Goal: Check status: Check status

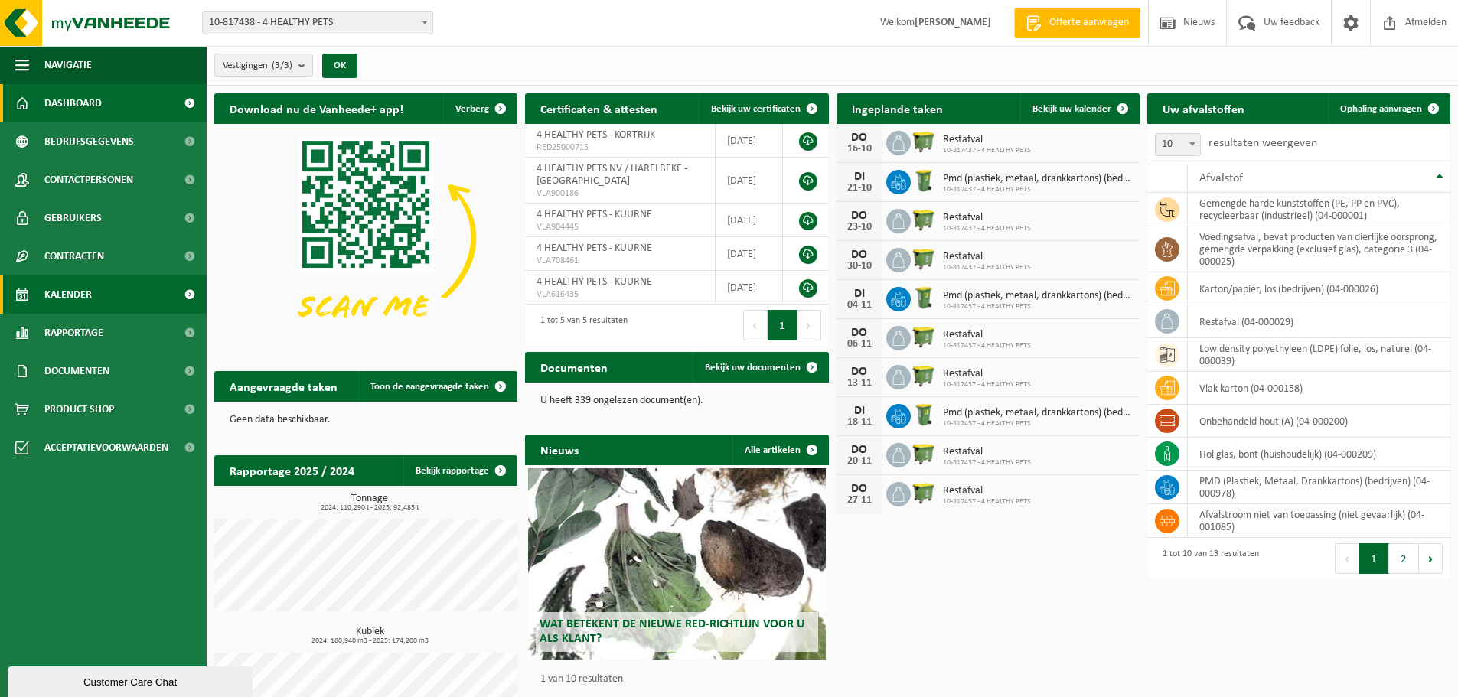
click at [104, 280] on link "Kalender" at bounding box center [103, 295] width 207 height 38
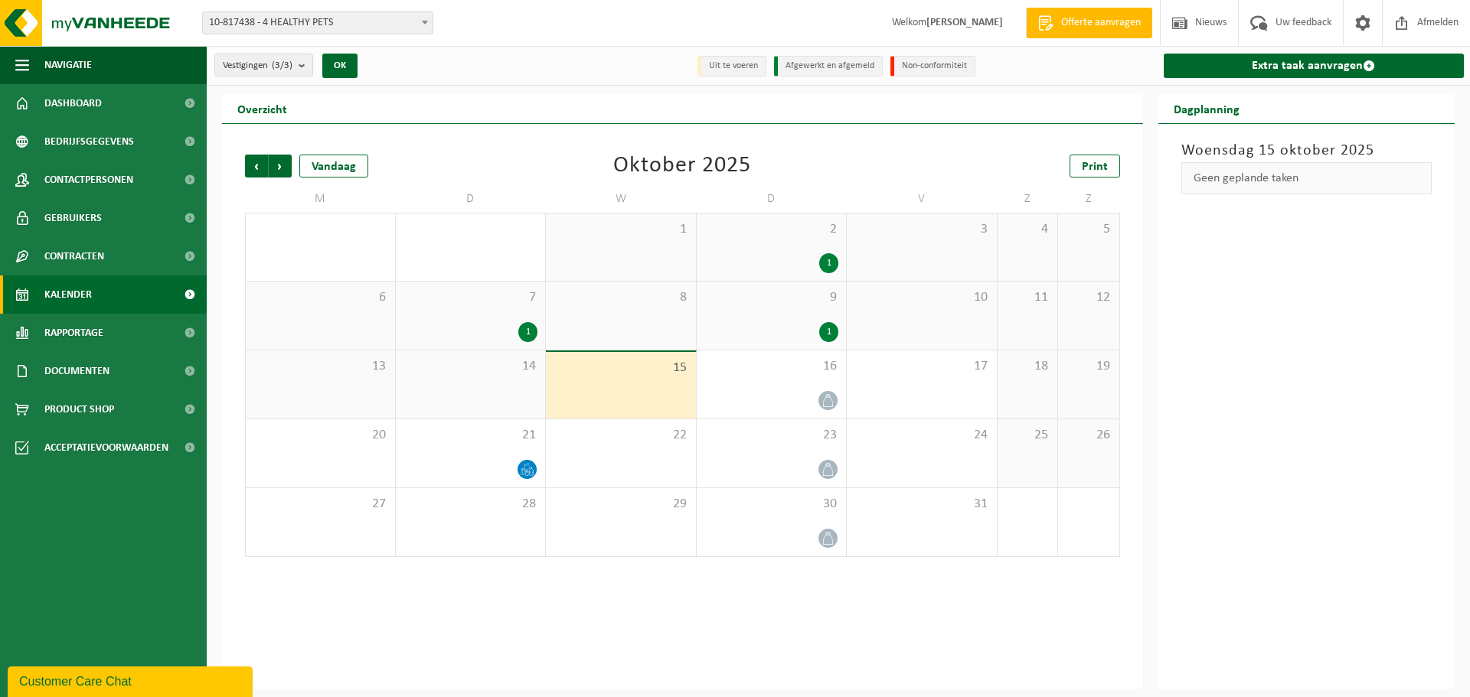
click at [524, 326] on div "1" at bounding box center [527, 332] width 19 height 20
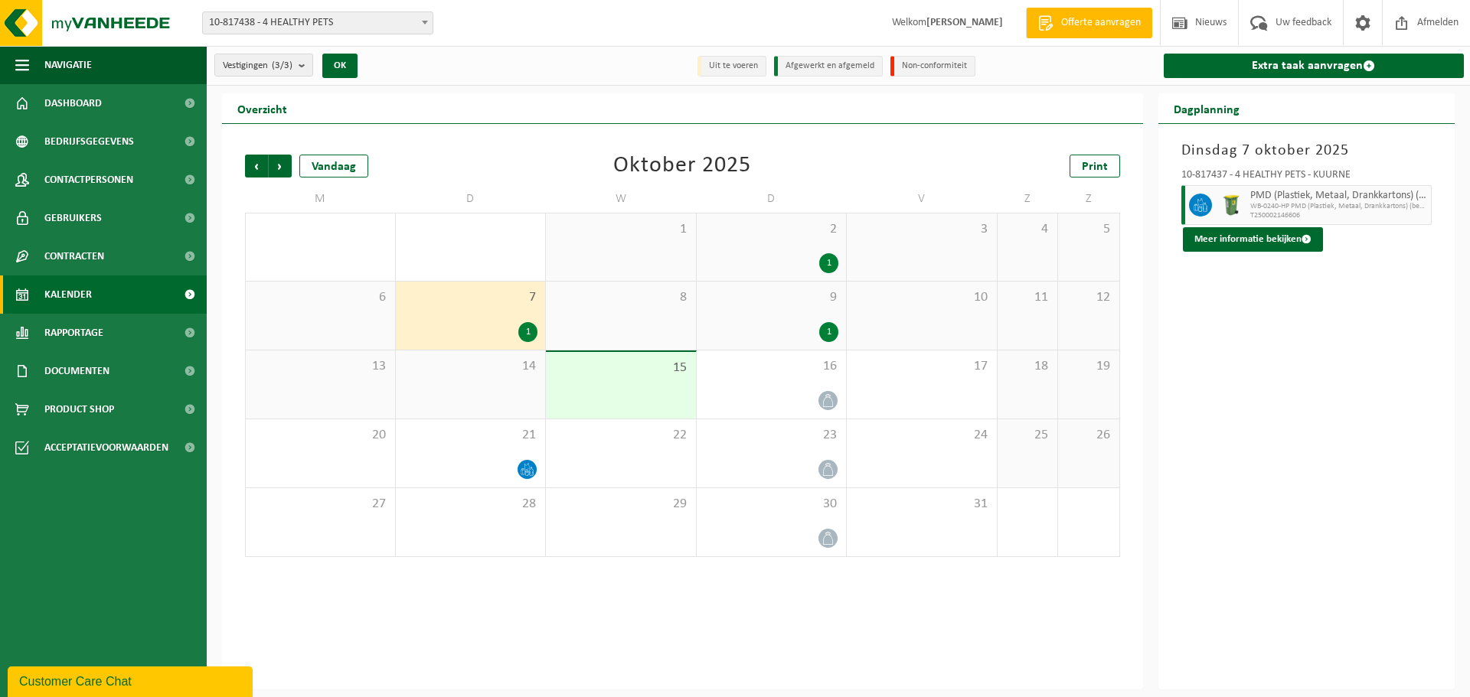
click at [806, 328] on div "1" at bounding box center [771, 332] width 135 height 20
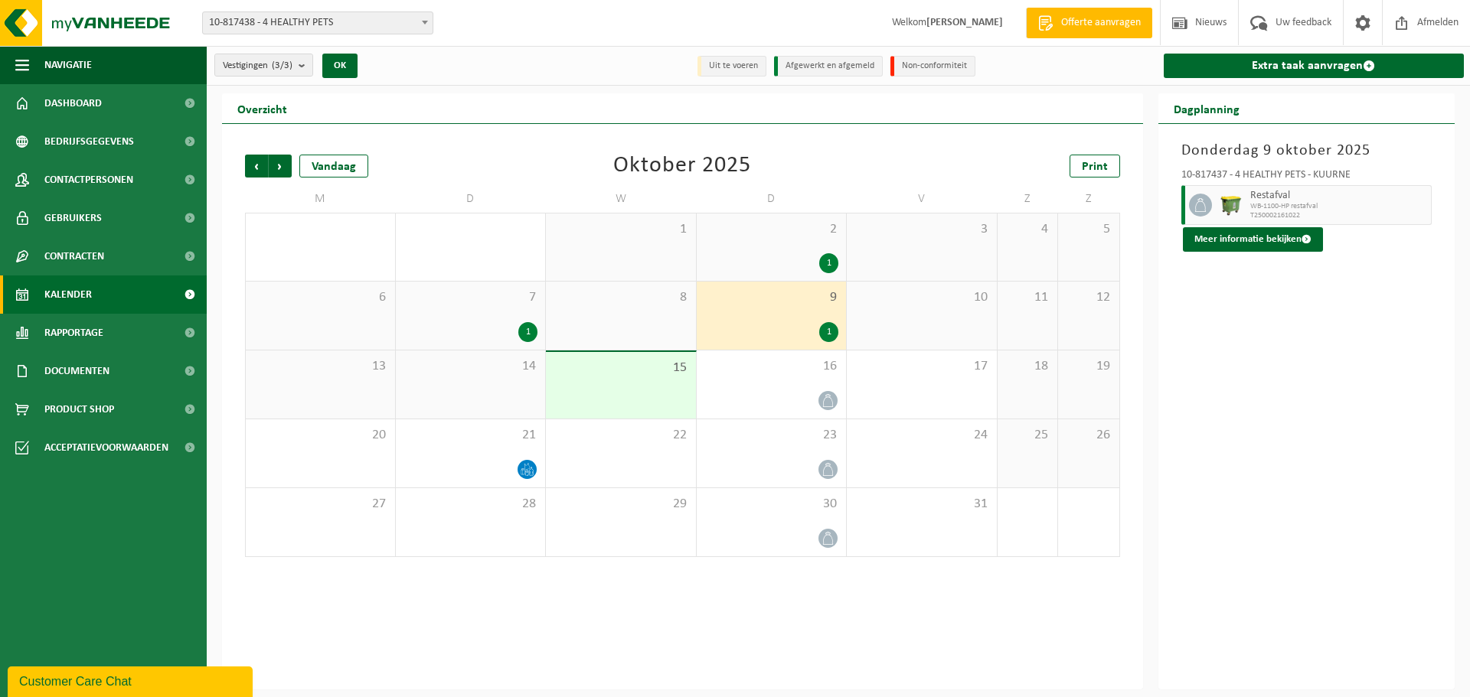
click at [805, 263] on div "1" at bounding box center [771, 263] width 135 height 20
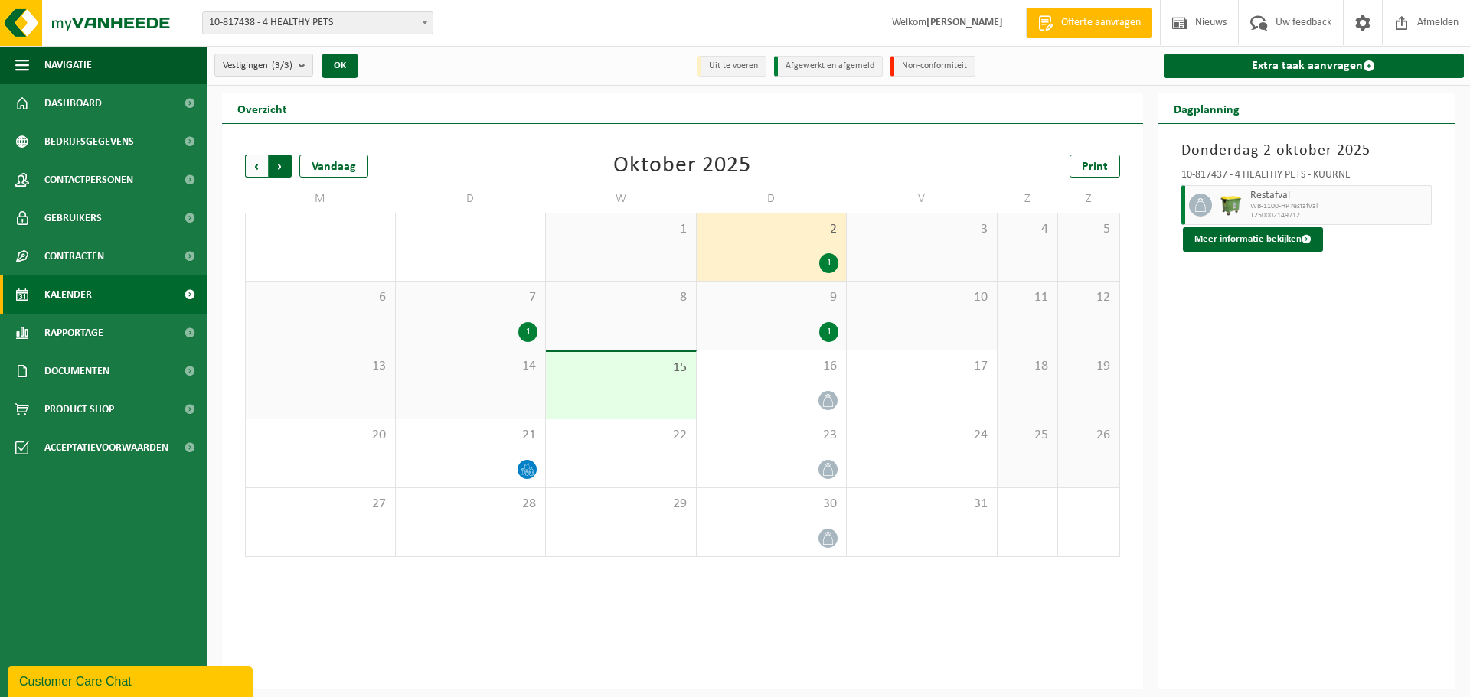
click at [253, 168] on span "Vorige" at bounding box center [256, 166] width 23 height 23
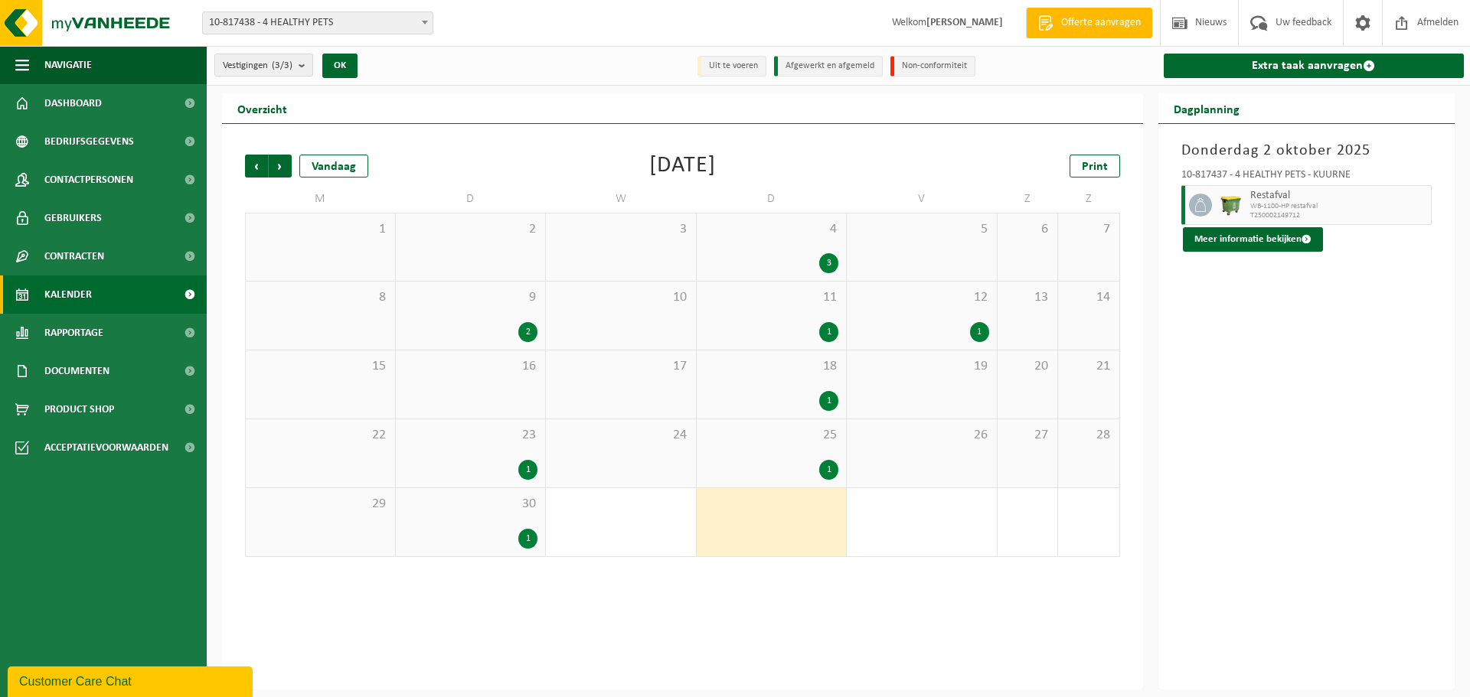
click at [549, 533] on div "1" at bounding box center [621, 522] width 150 height 68
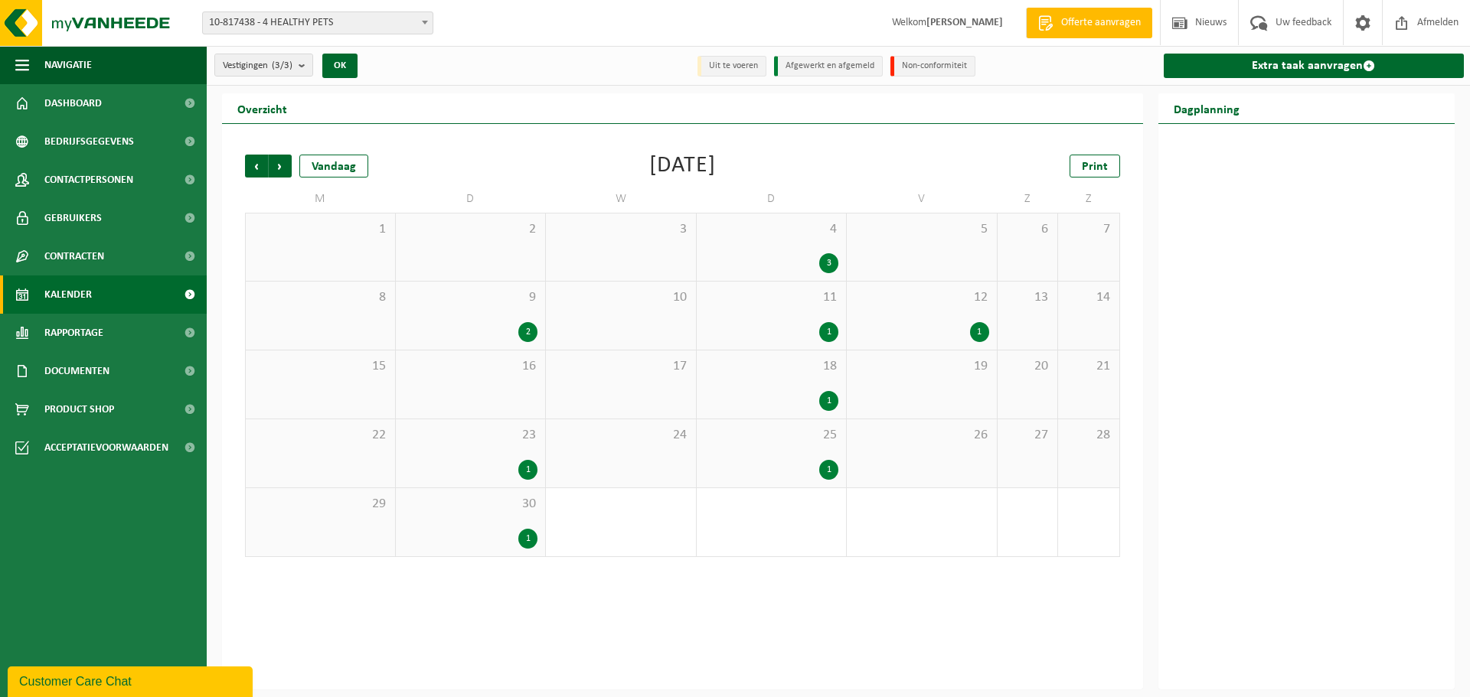
click at [465, 520] on div "30 1" at bounding box center [471, 522] width 150 height 68
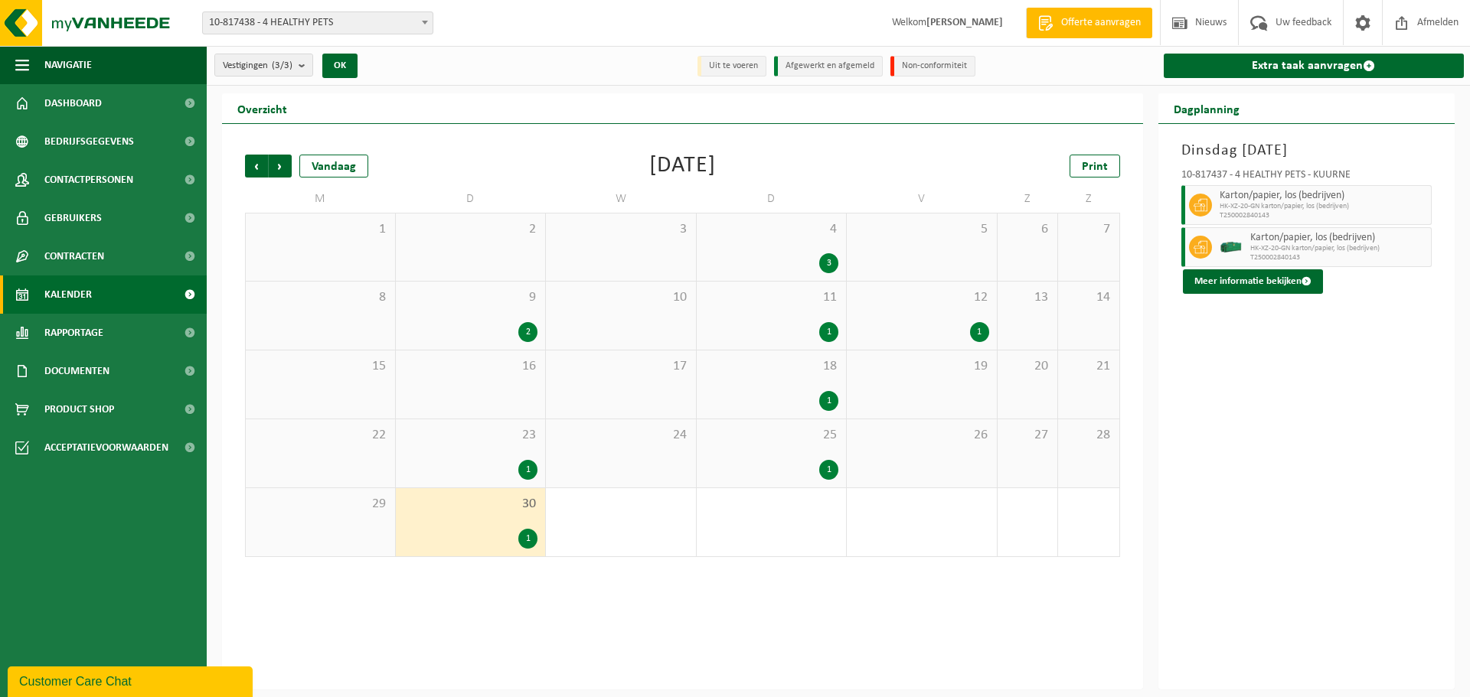
click at [748, 455] on div "25 1" at bounding box center [772, 453] width 150 height 68
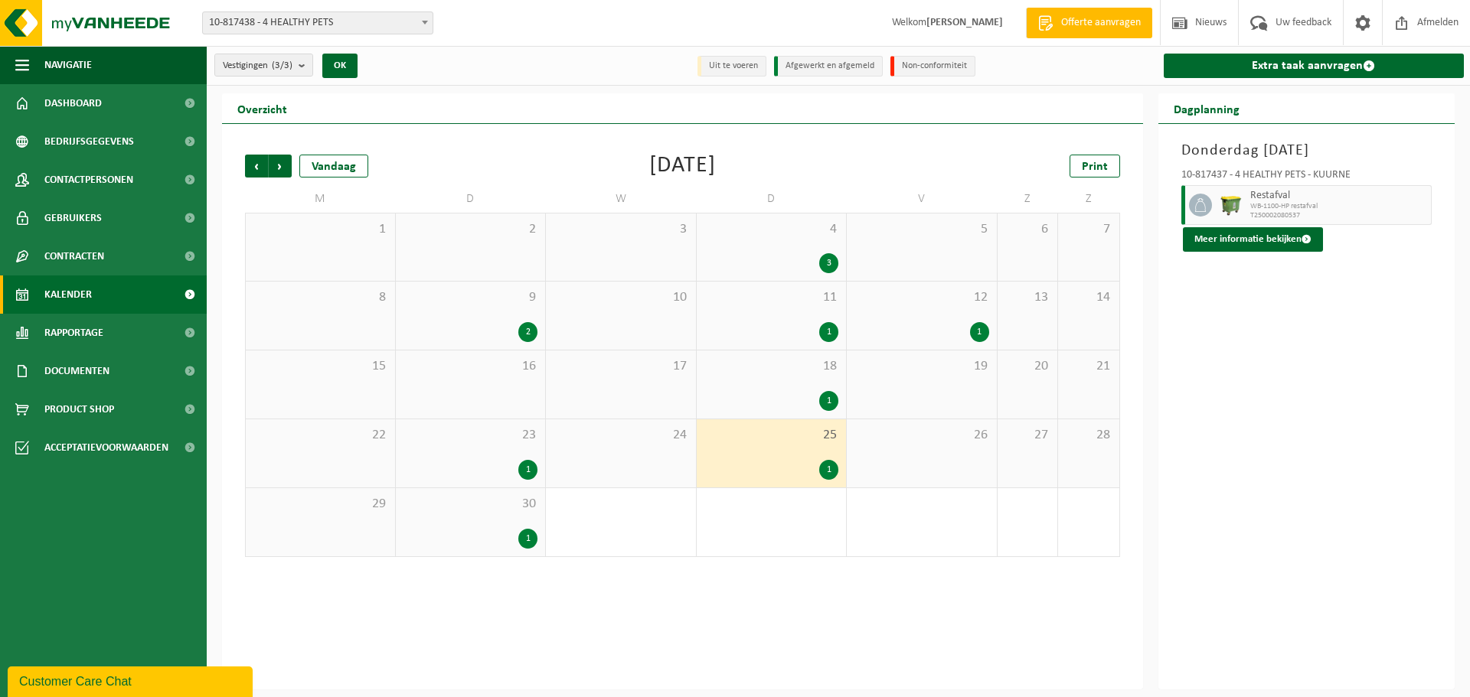
click at [488, 453] on div "23 1" at bounding box center [471, 453] width 150 height 68
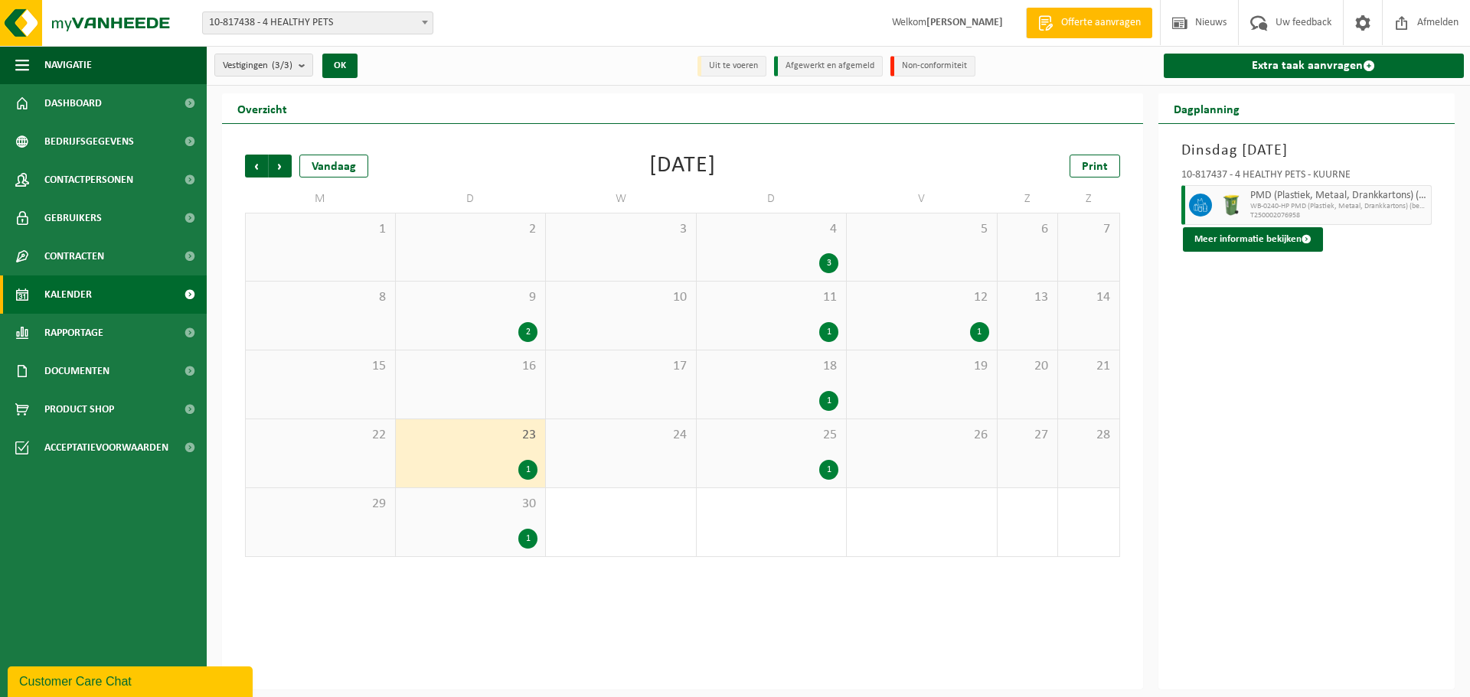
click at [812, 357] on div "18 1" at bounding box center [772, 385] width 150 height 68
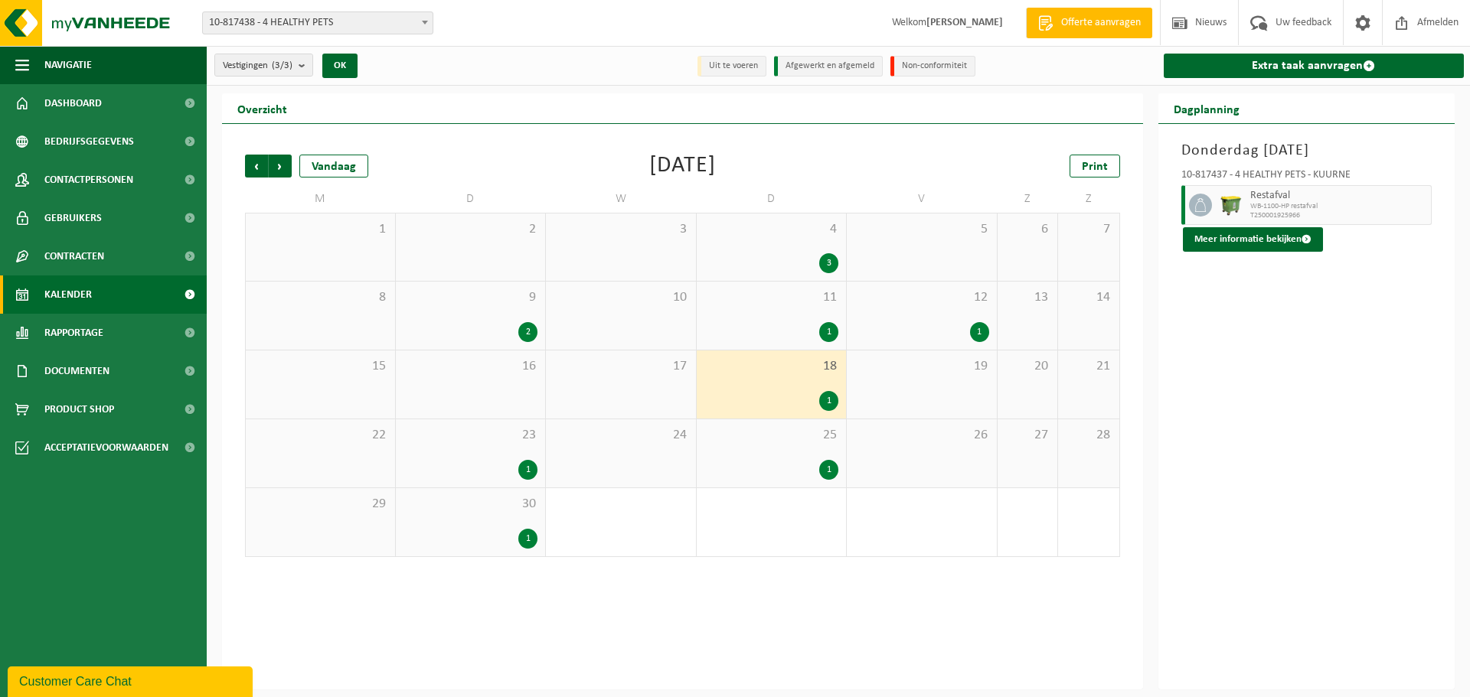
click at [775, 305] on span "11" at bounding box center [771, 297] width 135 height 17
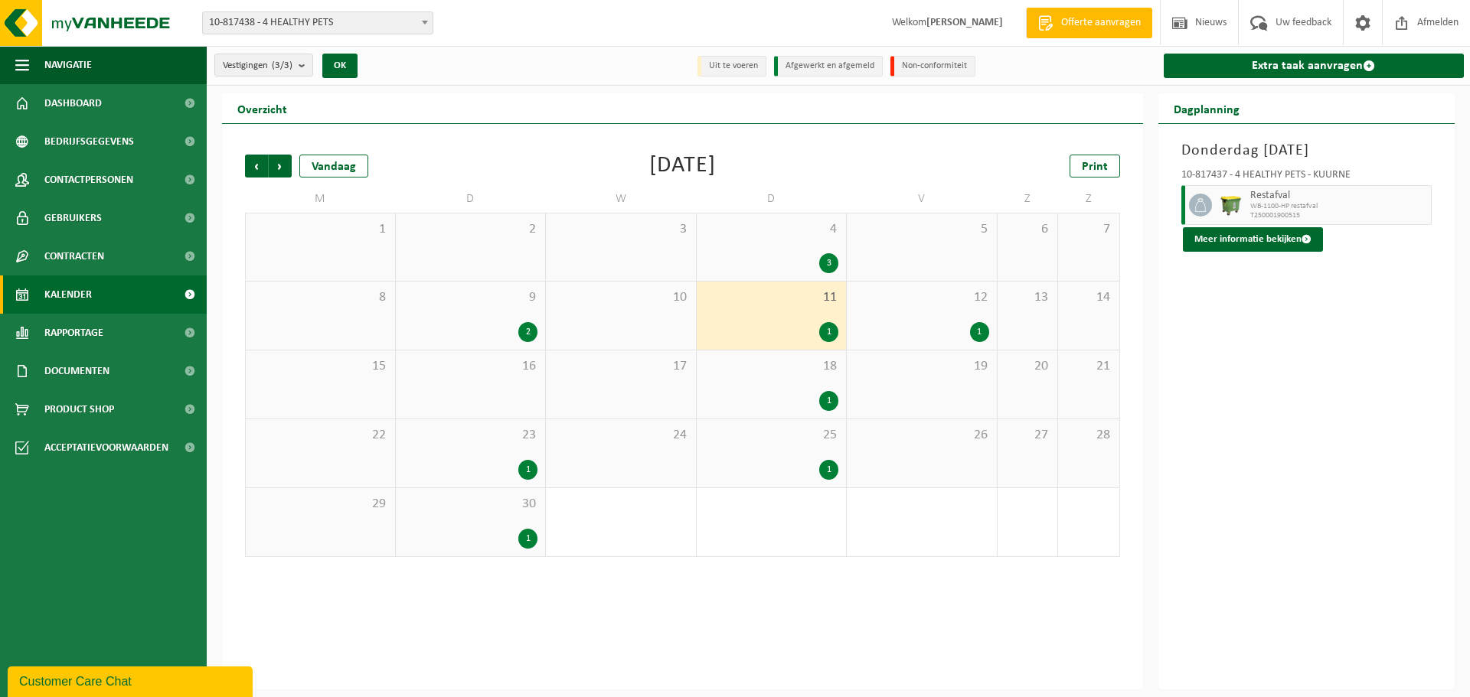
click at [960, 328] on div "1" at bounding box center [921, 332] width 135 height 20
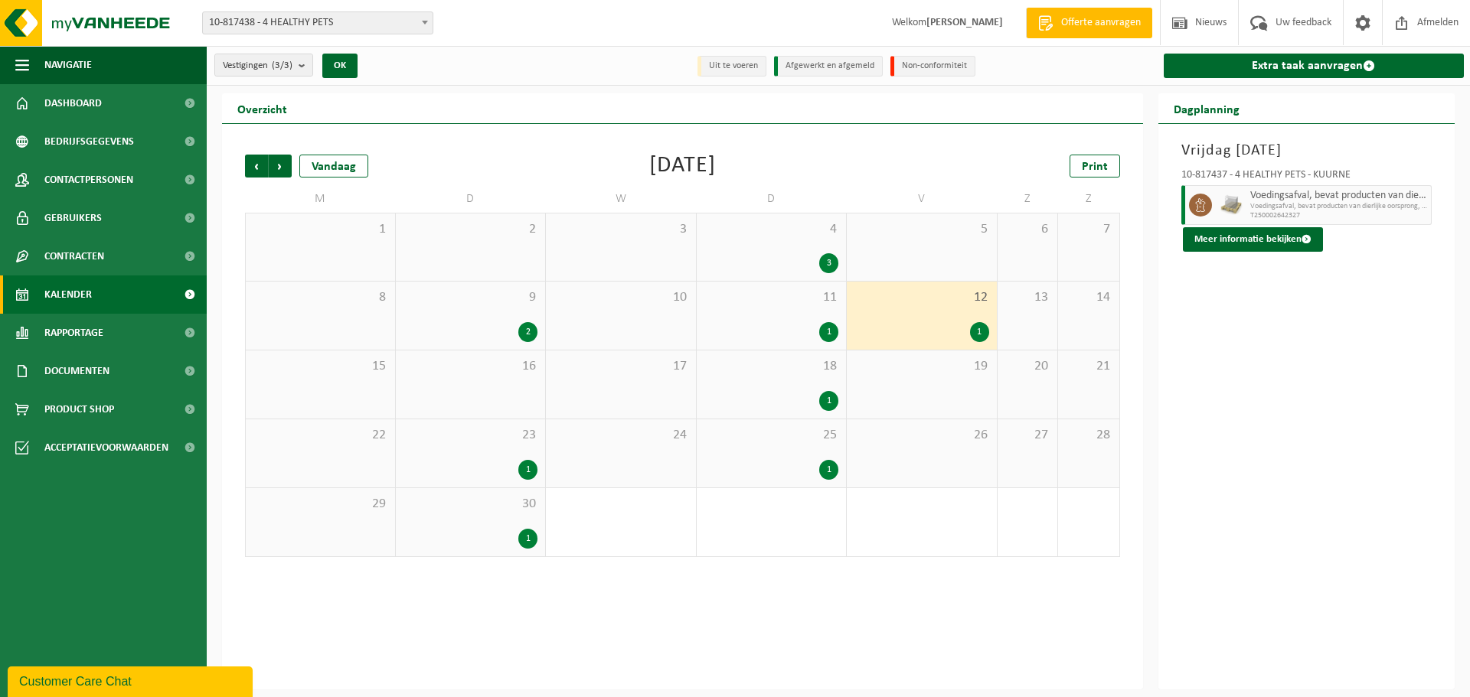
click at [703, 319] on div "11 1" at bounding box center [772, 316] width 150 height 68
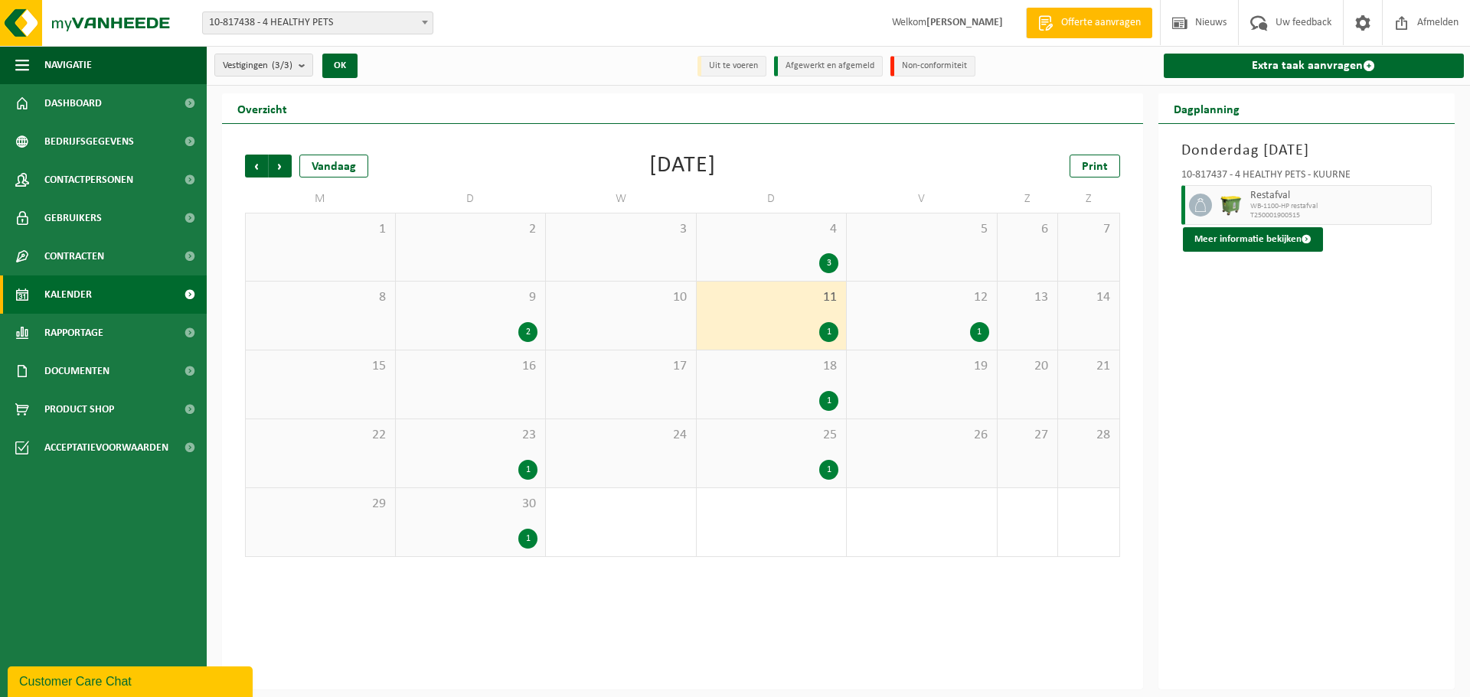
click at [537, 324] on div "2" at bounding box center [470, 332] width 135 height 20
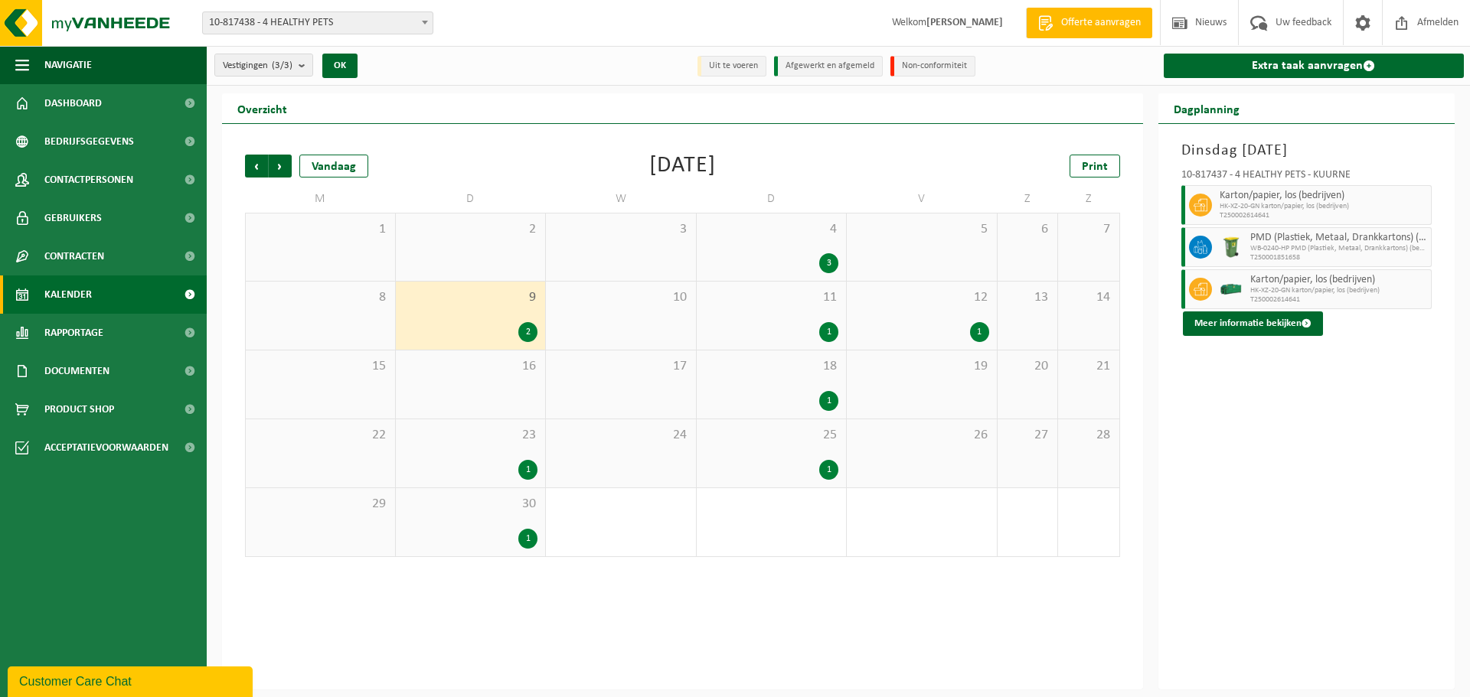
click at [753, 236] on span "4" at bounding box center [771, 229] width 135 height 17
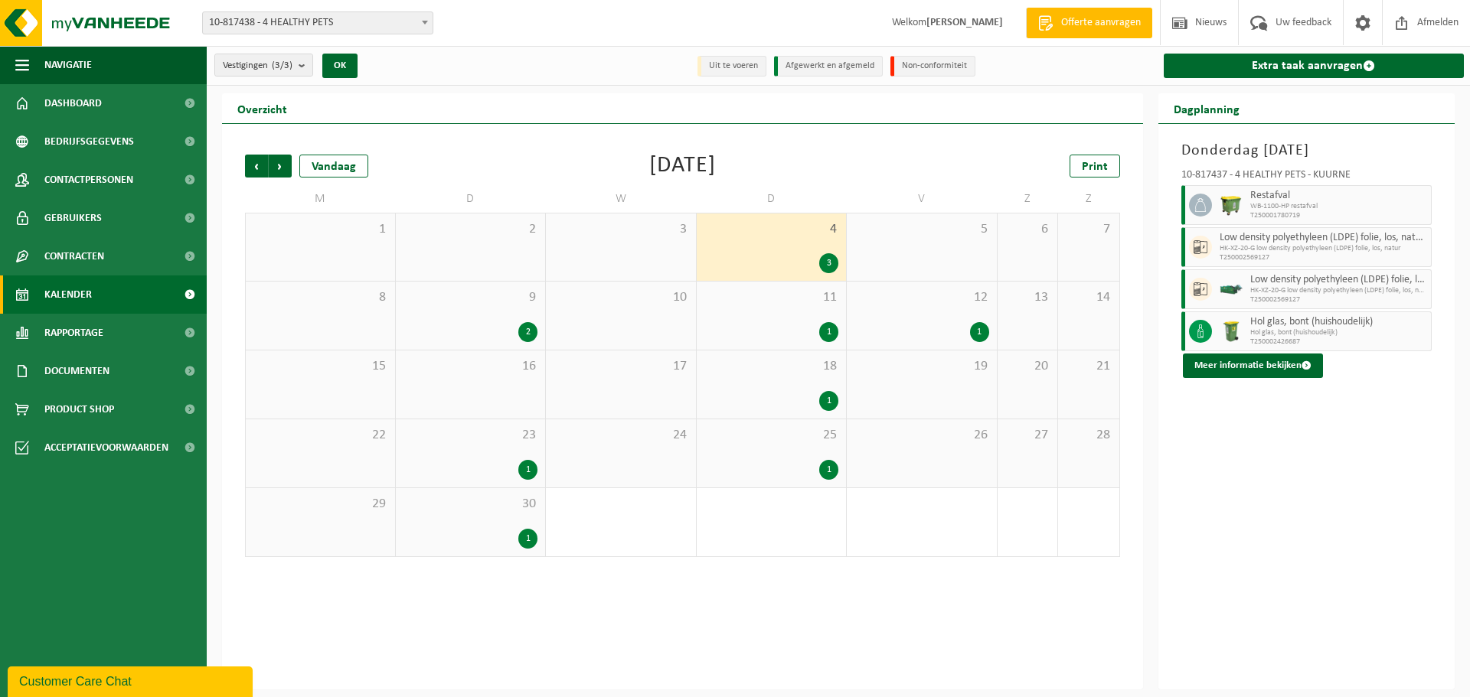
click at [808, 449] on div "25 1" at bounding box center [772, 453] width 150 height 68
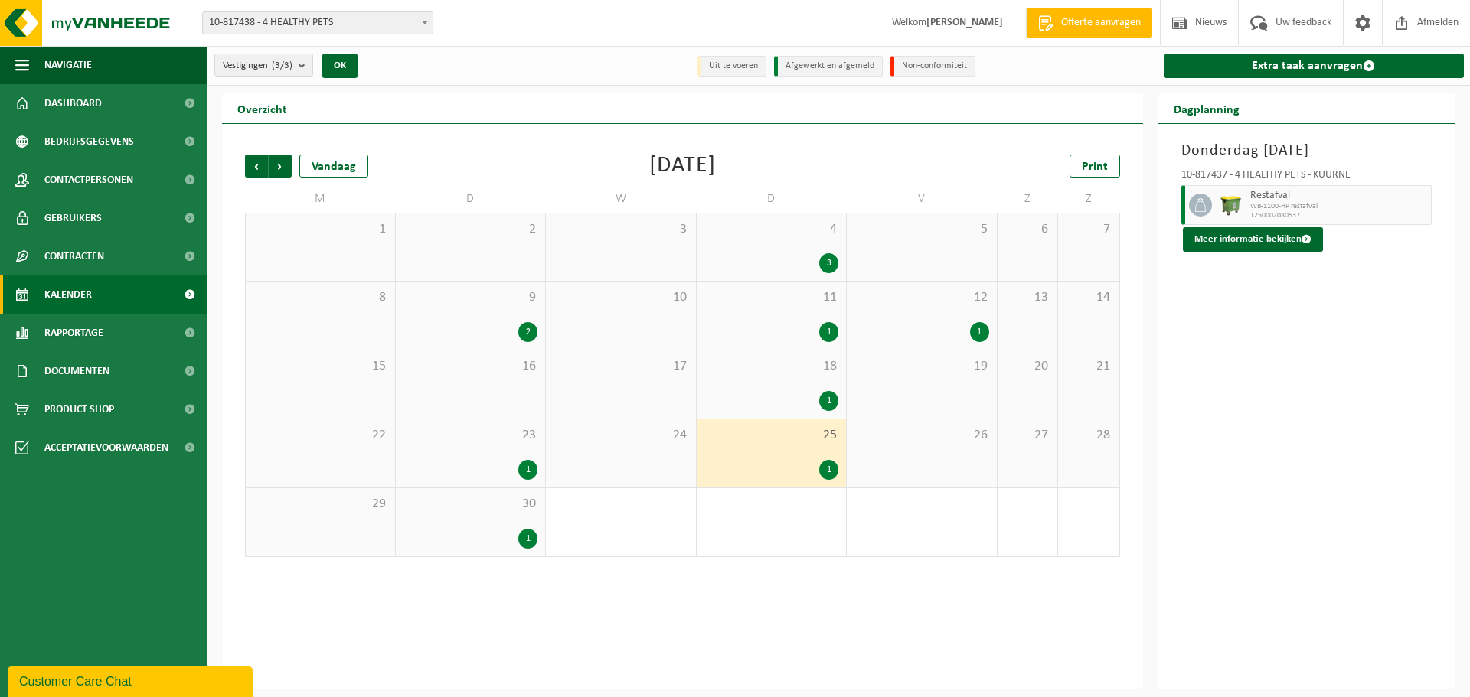
click at [440, 514] on div "30 1" at bounding box center [471, 522] width 150 height 68
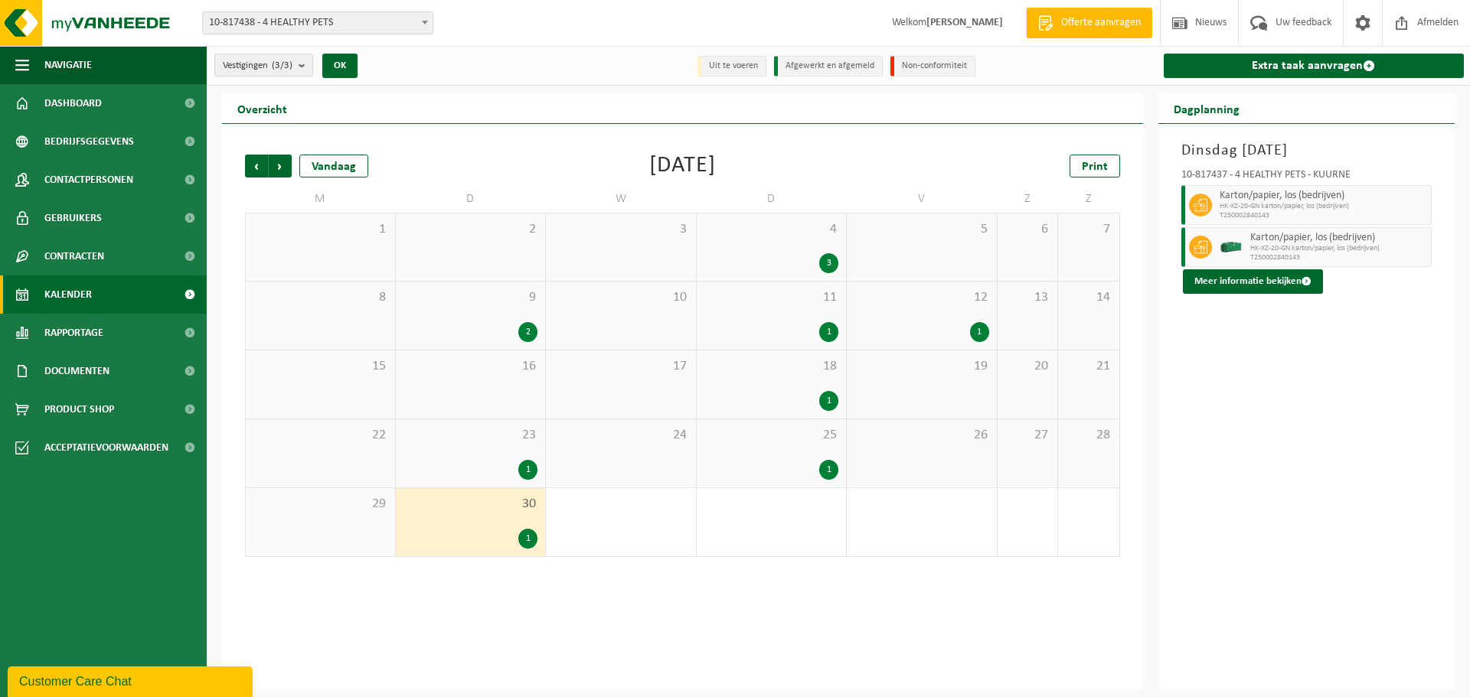
click at [431, 455] on div "23 1" at bounding box center [471, 453] width 150 height 68
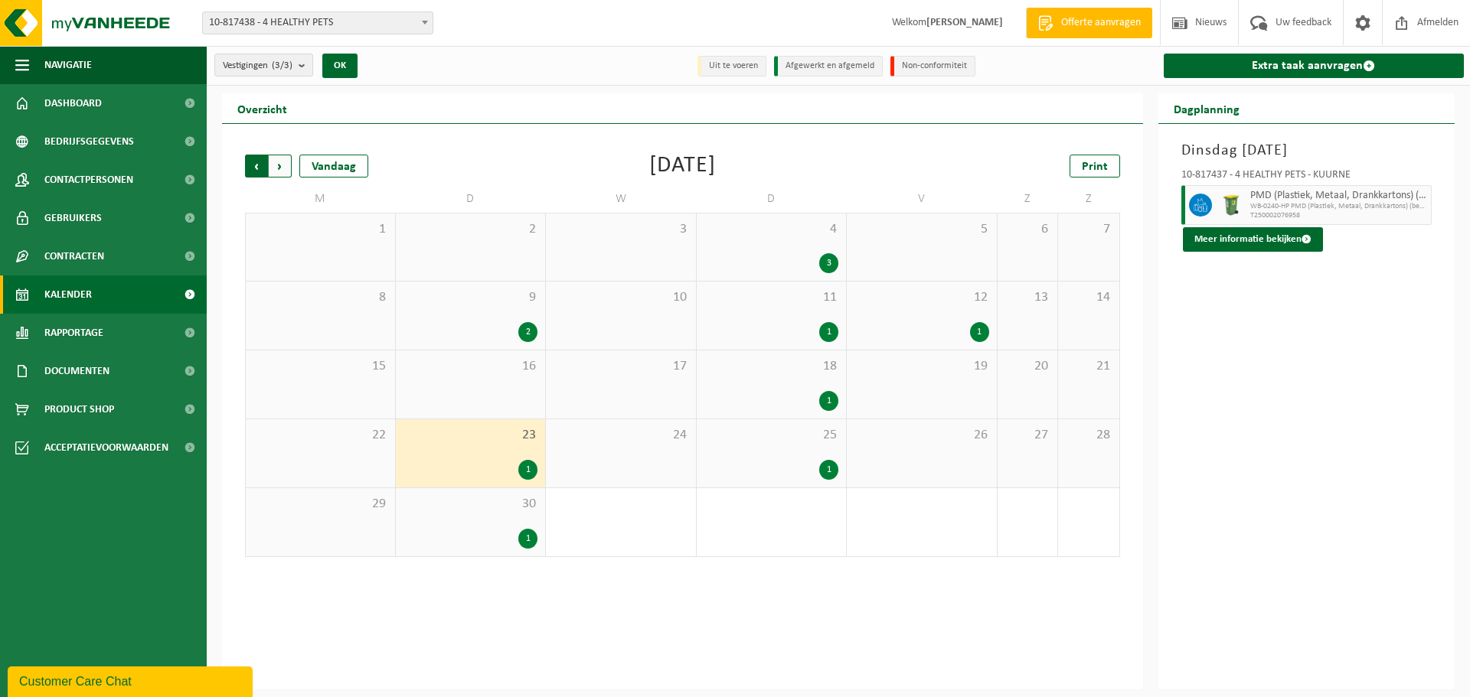
click at [286, 162] on span "Volgende" at bounding box center [280, 166] width 23 height 23
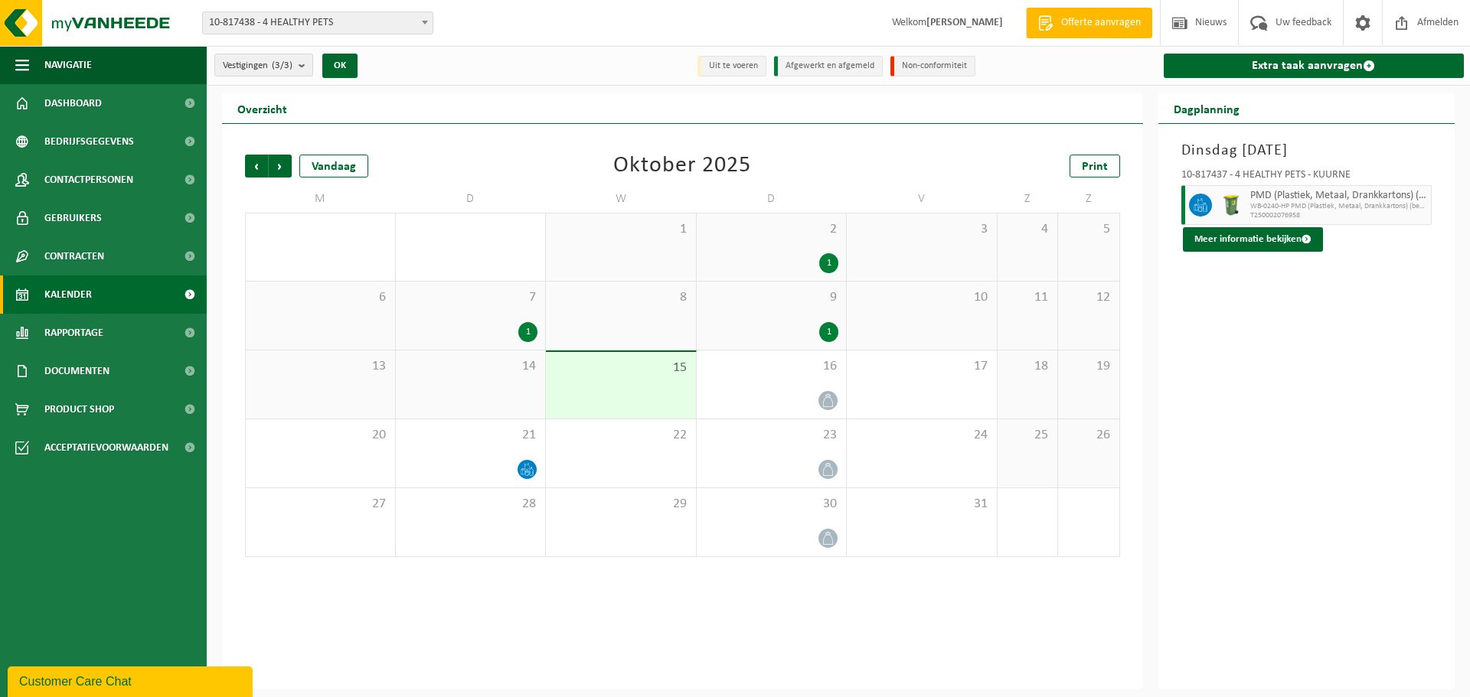
click at [458, 309] on div "7 1" at bounding box center [471, 316] width 150 height 68
click at [790, 310] on div "9 1" at bounding box center [772, 316] width 150 height 68
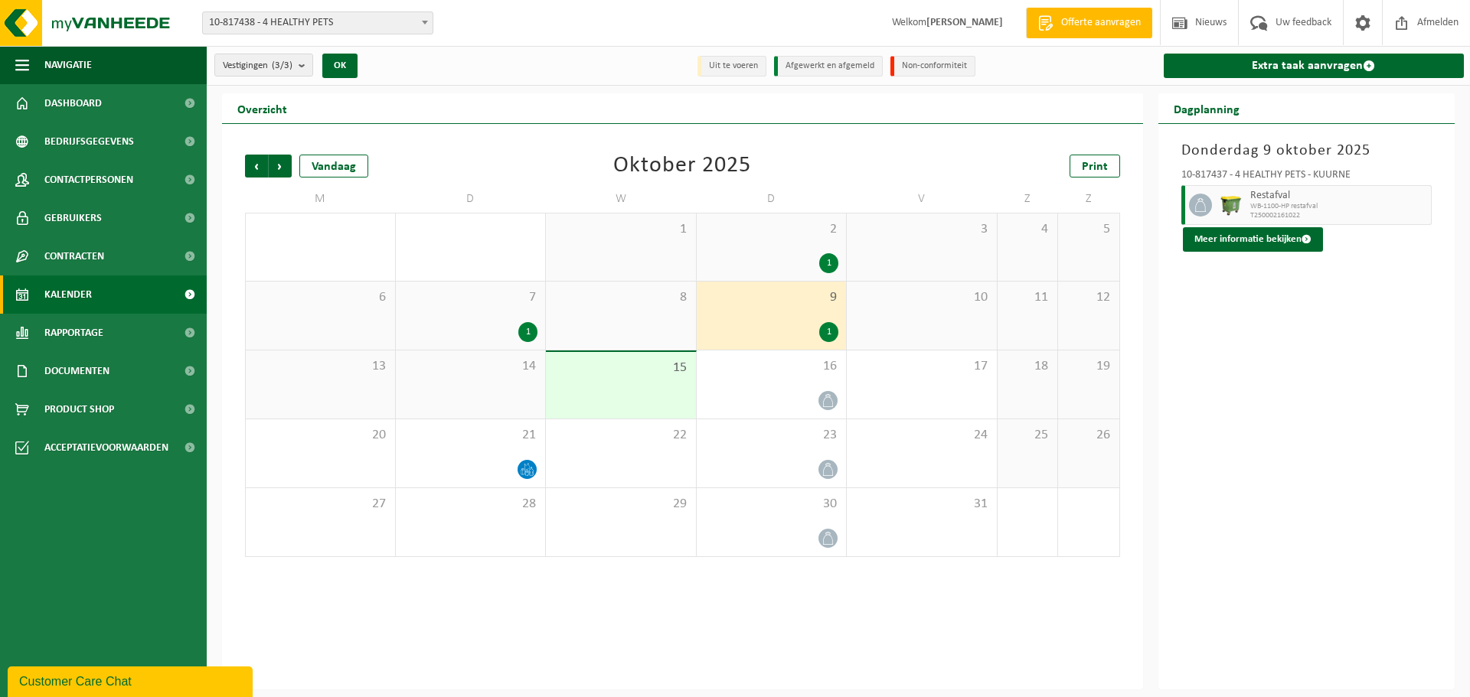
click at [740, 244] on div "2 1" at bounding box center [772, 247] width 150 height 67
